Goal: Transaction & Acquisition: Purchase product/service

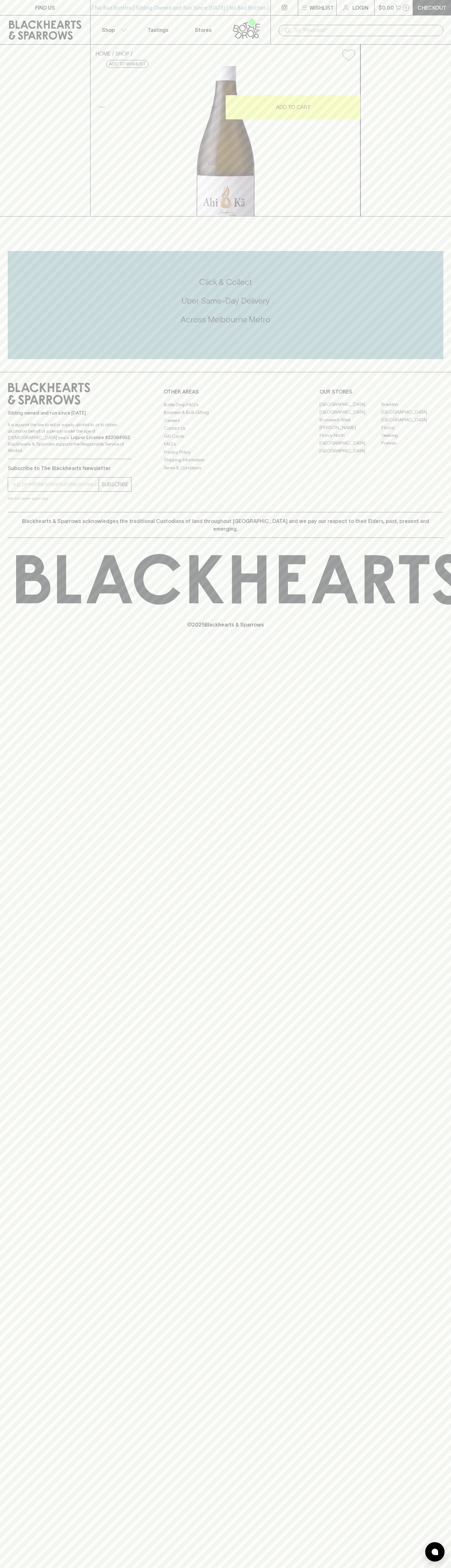
click at [443, 5] on p "Checkout" at bounding box center [432, 8] width 29 height 8
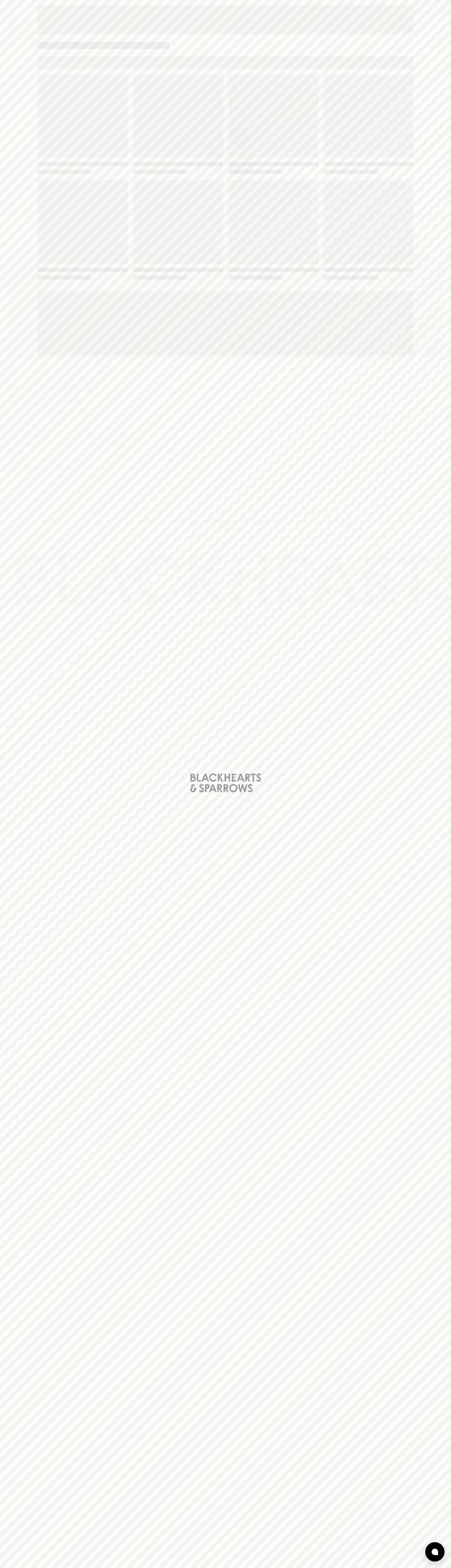
click at [268, 1567] on html "FIND US | No Bad Bottles | Sibling Owned and Run Since 2006 | No Bad Bottles | …" at bounding box center [226, 784] width 451 height 1568
click at [21, 1265] on div "Loading" at bounding box center [226, 784] width 451 height 1568
